Goal: Register for event/course

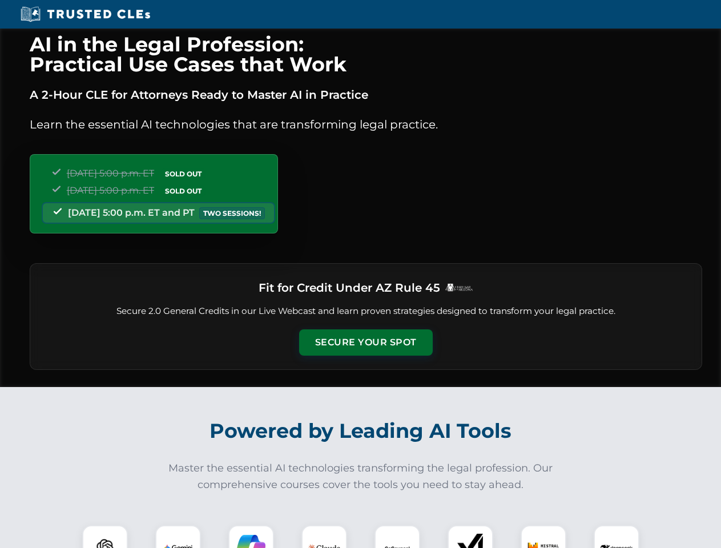
click at [365, 342] on button "Secure Your Spot" at bounding box center [366, 342] width 134 height 26
click at [105, 536] on img at bounding box center [104, 547] width 33 height 33
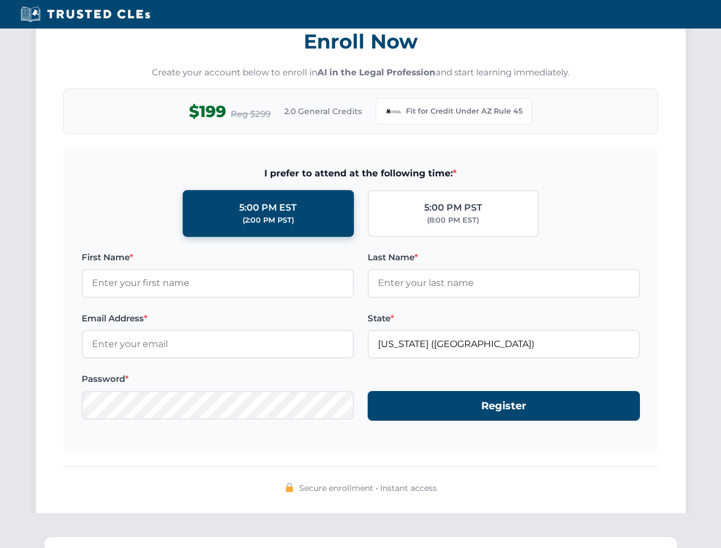
scroll to position [1112, 0]
